Goal: Task Accomplishment & Management: Manage account settings

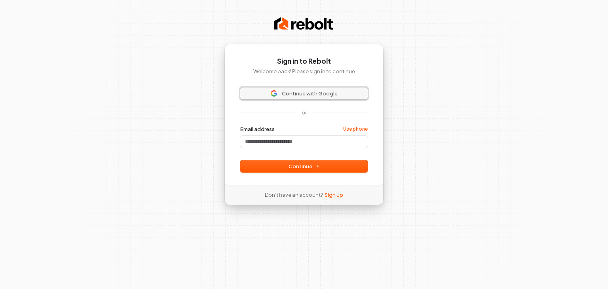
click at [299, 95] on span "Continue with Google" at bounding box center [310, 93] width 56 height 7
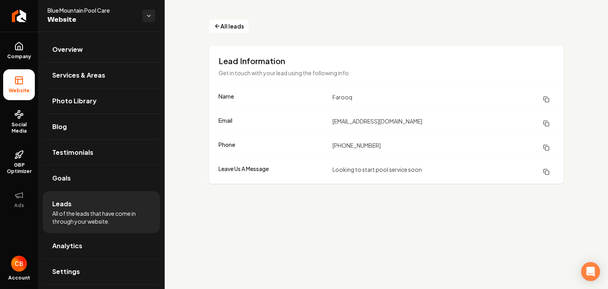
click at [15, 269] on img "Open user button" at bounding box center [19, 264] width 16 height 16
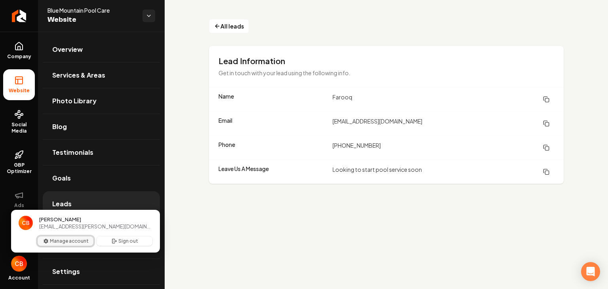
click at [67, 240] on button "Manage account" at bounding box center [66, 241] width 56 height 10
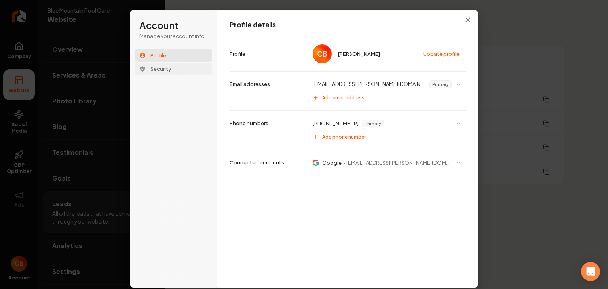
click at [160, 69] on span "Security" at bounding box center [161, 68] width 21 height 7
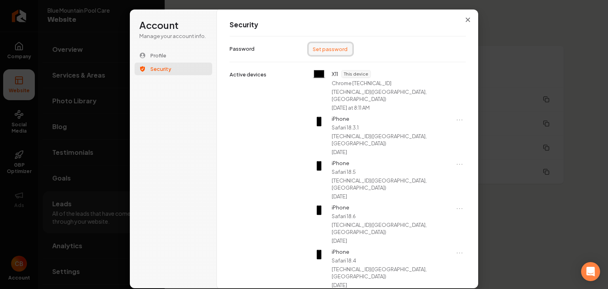
click at [342, 51] on button "Set password" at bounding box center [331, 49] width 44 height 12
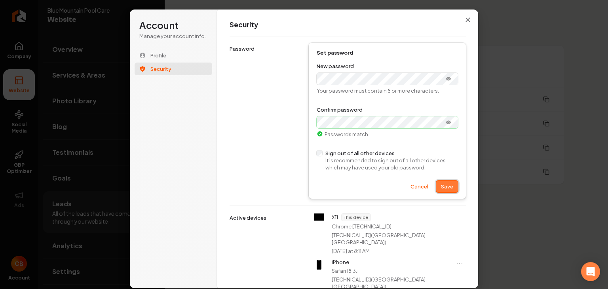
click at [446, 190] on button "Save" at bounding box center [448, 187] width 22 height 12
click at [448, 187] on button "Save" at bounding box center [448, 187] width 22 height 12
click at [448, 190] on button "Save" at bounding box center [448, 187] width 22 height 12
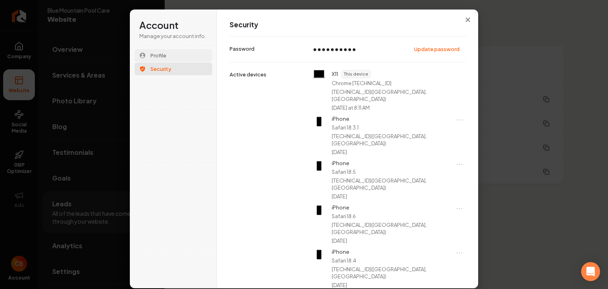
click at [165, 53] on span "Profile" at bounding box center [159, 55] width 16 height 7
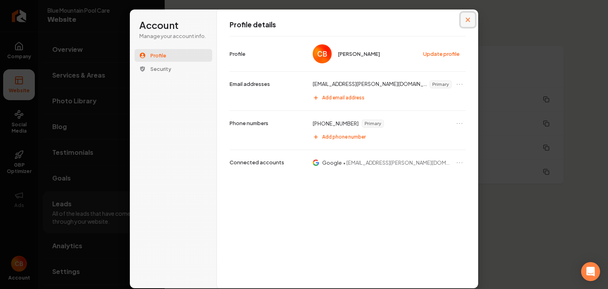
click at [470, 19] on icon "Close modal" at bounding box center [468, 19] width 5 height 5
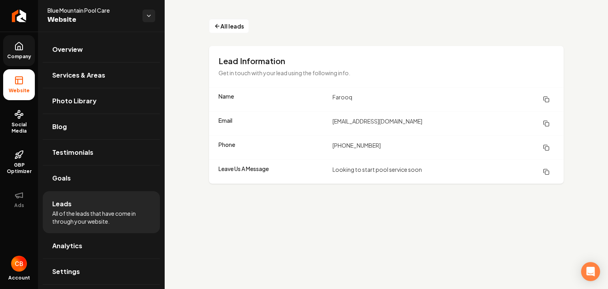
click at [18, 56] on span "Company" at bounding box center [19, 56] width 31 height 6
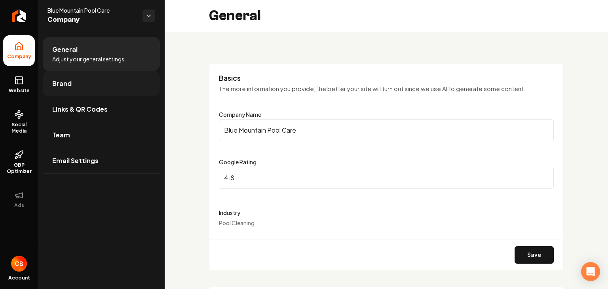
click at [113, 82] on link "Brand" at bounding box center [101, 83] width 117 height 25
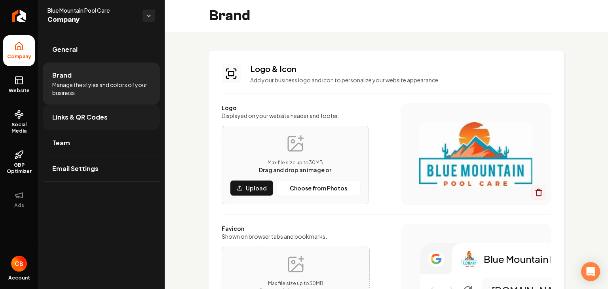
click at [99, 123] on link "Links & QR Codes" at bounding box center [101, 117] width 117 height 25
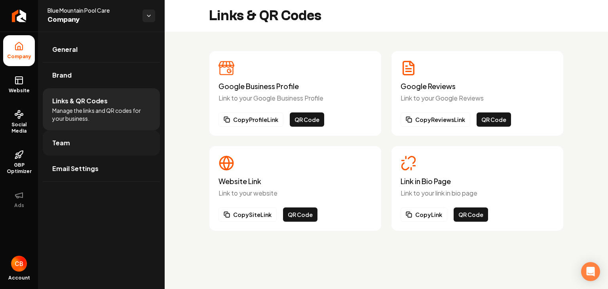
click at [99, 149] on link "Team" at bounding box center [101, 142] width 117 height 25
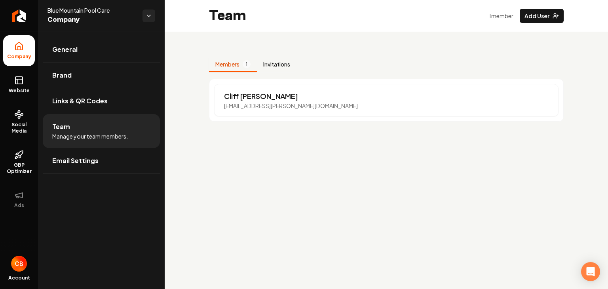
click at [282, 64] on button "Invitations" at bounding box center [277, 64] width 40 height 15
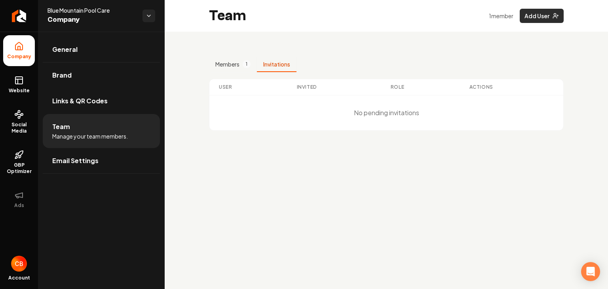
click at [540, 18] on button "Add User" at bounding box center [542, 16] width 44 height 14
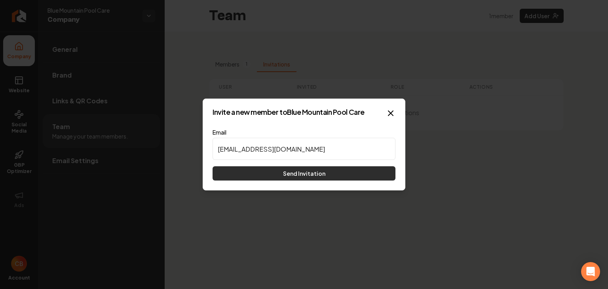
type input "[EMAIL_ADDRESS][DOMAIN_NAME]"
click at [284, 175] on button "Send Invitation" at bounding box center [304, 173] width 183 height 14
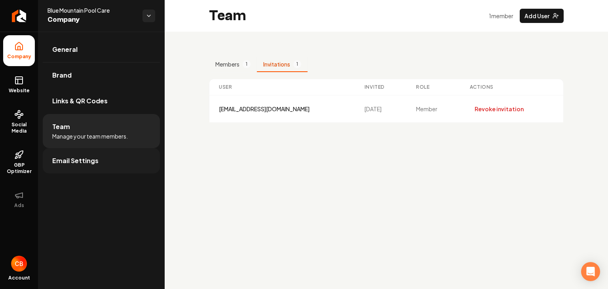
click at [82, 160] on span "Email Settings" at bounding box center [75, 161] width 46 height 10
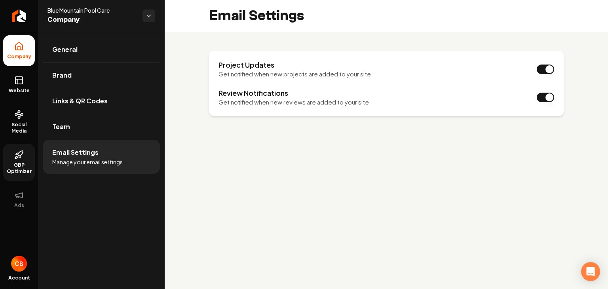
click at [13, 158] on link "GBP Optimizer" at bounding box center [19, 162] width 32 height 37
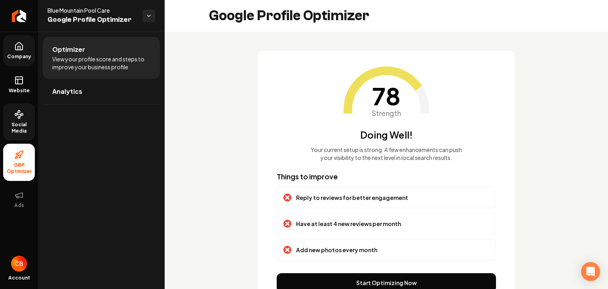
click at [27, 118] on link "Social Media" at bounding box center [19, 121] width 32 height 37
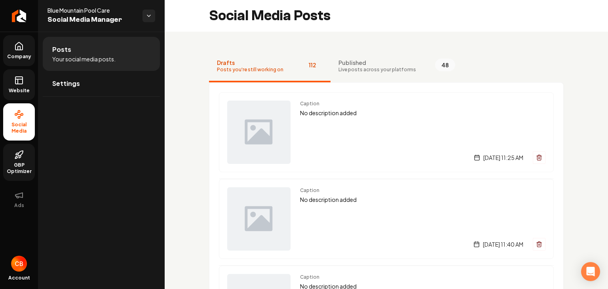
click at [29, 80] on link "Website" at bounding box center [19, 84] width 32 height 31
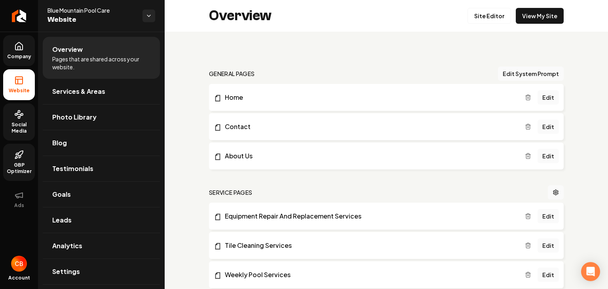
click at [419, 165] on li "About Us Edit" at bounding box center [386, 156] width 355 height 27
click at [25, 54] on span "Company" at bounding box center [19, 56] width 31 height 6
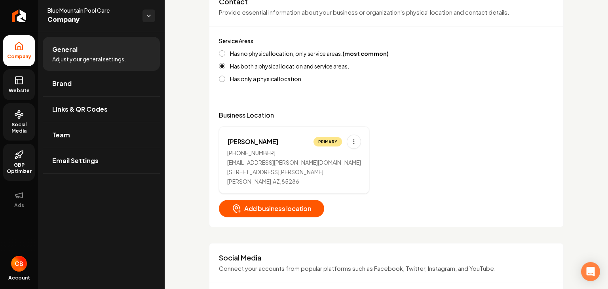
scroll to position [299, 0]
click at [223, 54] on button "Has no physical location, only service areas. (most common)" at bounding box center [222, 53] width 6 height 6
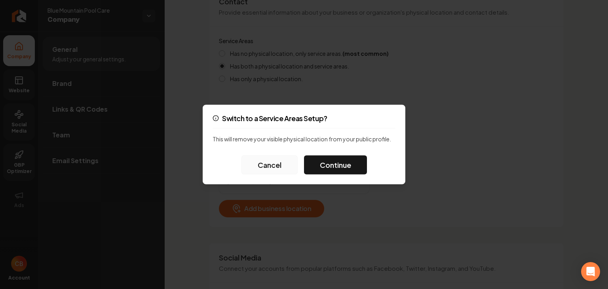
click at [271, 161] on button "Cancel" at bounding box center [270, 165] width 56 height 19
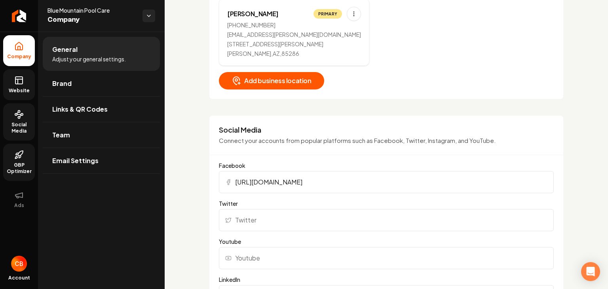
scroll to position [429, 0]
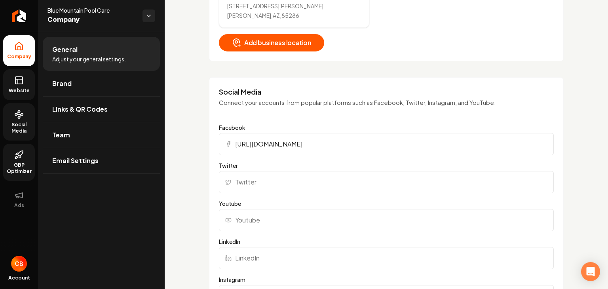
click at [452, 167] on label "Twitter" at bounding box center [386, 166] width 335 height 8
click at [452, 171] on input "Twitter" at bounding box center [386, 182] width 335 height 22
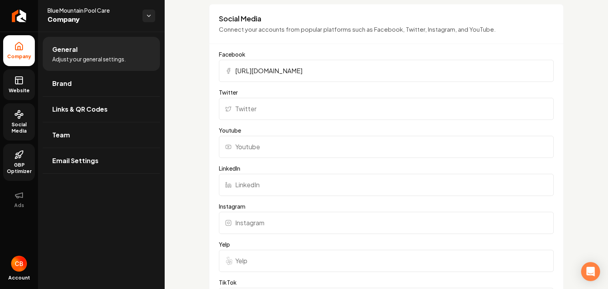
click at [467, 175] on input "LinkedIn" at bounding box center [386, 185] width 335 height 22
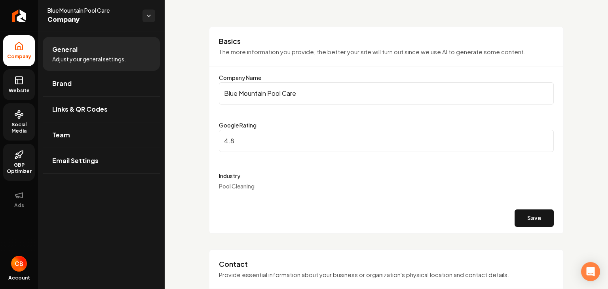
scroll to position [0, 0]
